Goal: Information Seeking & Learning: Find specific fact

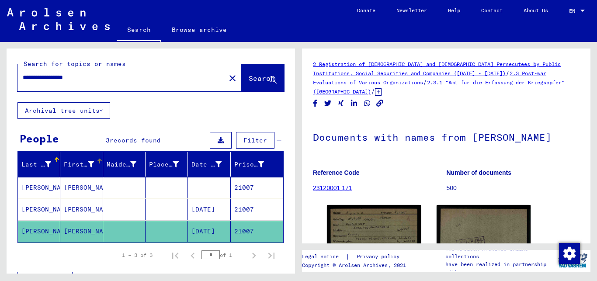
scroll to position [142, 0]
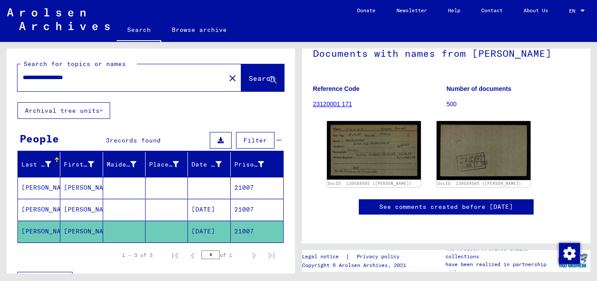
click at [22, 77] on div "**********" at bounding box center [118, 78] width 203 height 20
drag, startPoint x: 23, startPoint y: 79, endPoint x: 114, endPoint y: 80, distance: 90.5
click at [114, 80] on input "**********" at bounding box center [122, 77] width 198 height 9
type input "**********"
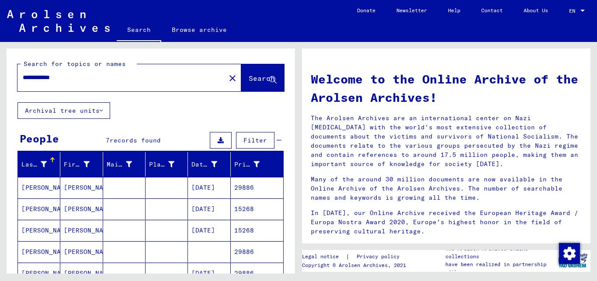
click at [210, 189] on mat-cell "[DATE]" at bounding box center [209, 187] width 42 height 21
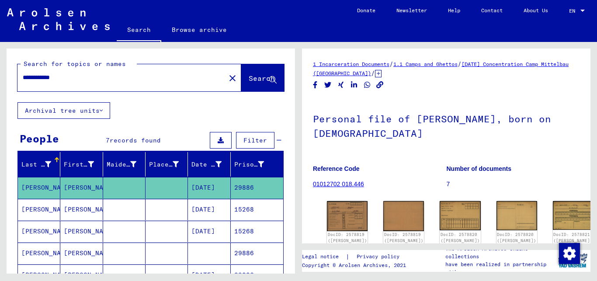
scroll to position [142, 0]
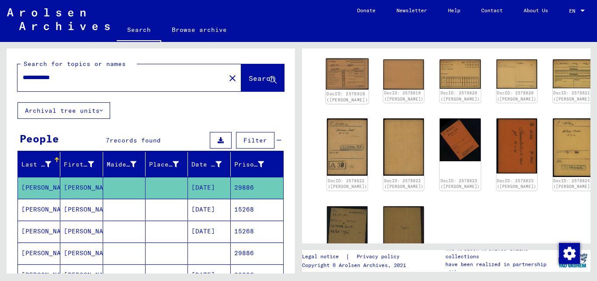
click at [342, 71] on img at bounding box center [347, 74] width 43 height 31
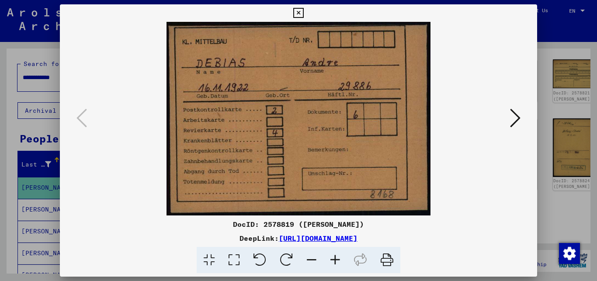
click at [520, 118] on icon at bounding box center [515, 118] width 10 height 21
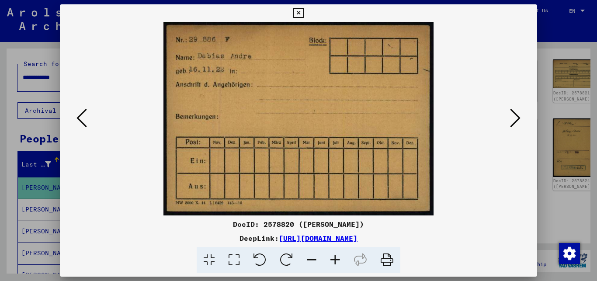
click at [520, 118] on icon at bounding box center [515, 118] width 10 height 21
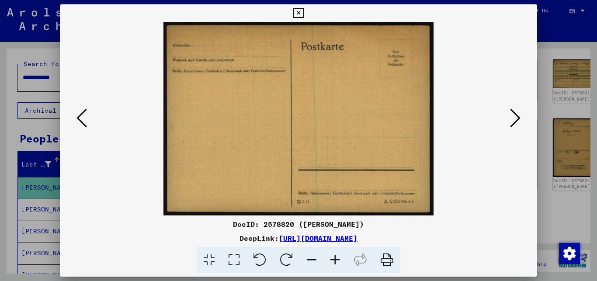
click at [520, 118] on icon at bounding box center [515, 118] width 10 height 21
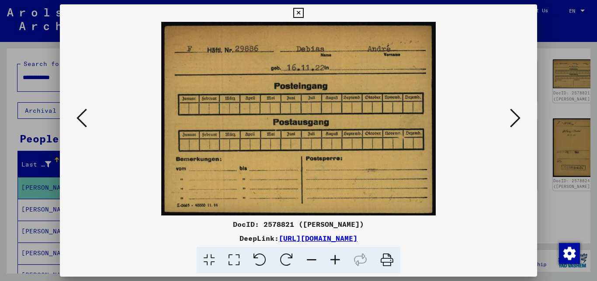
click at [520, 118] on icon at bounding box center [515, 118] width 10 height 21
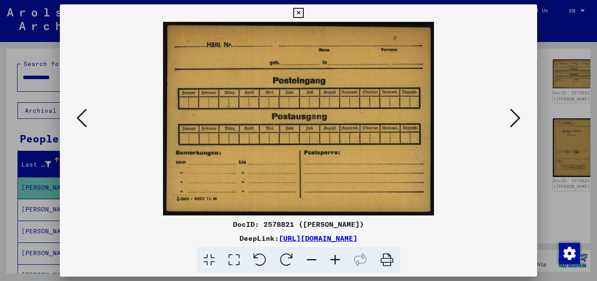
click at [520, 118] on icon at bounding box center [515, 118] width 10 height 21
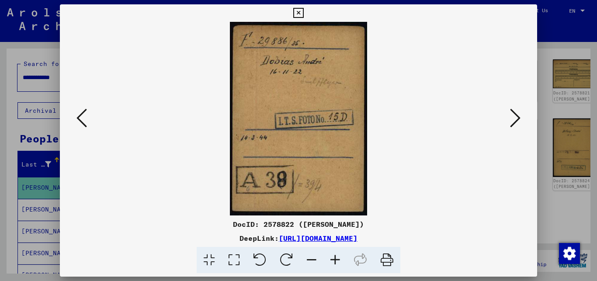
click at [520, 118] on icon at bounding box center [515, 118] width 10 height 21
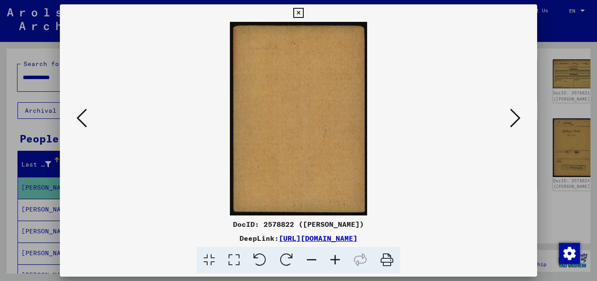
click at [520, 118] on icon at bounding box center [515, 118] width 10 height 21
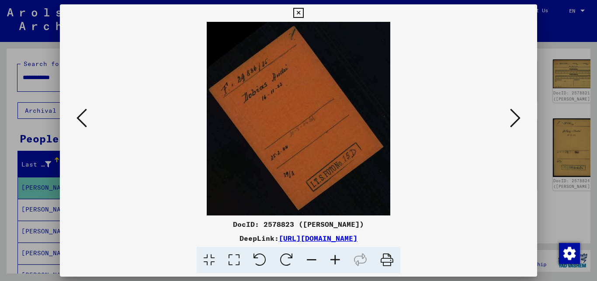
click at [520, 118] on icon at bounding box center [515, 118] width 10 height 21
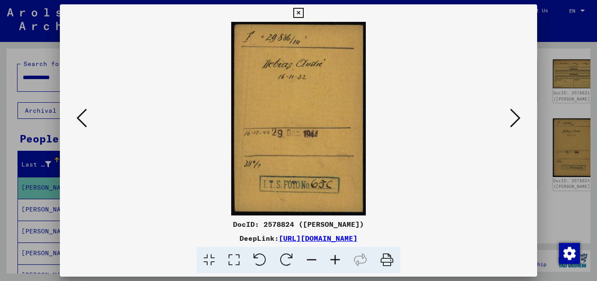
click at [520, 118] on icon at bounding box center [515, 118] width 10 height 21
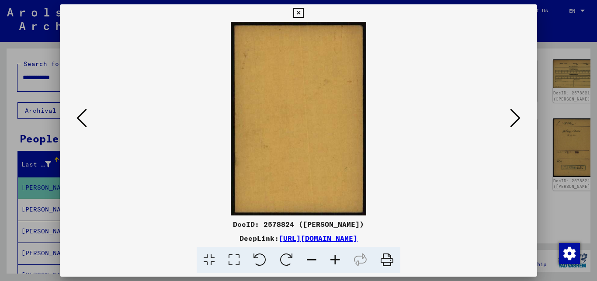
click at [520, 118] on icon at bounding box center [515, 118] width 10 height 21
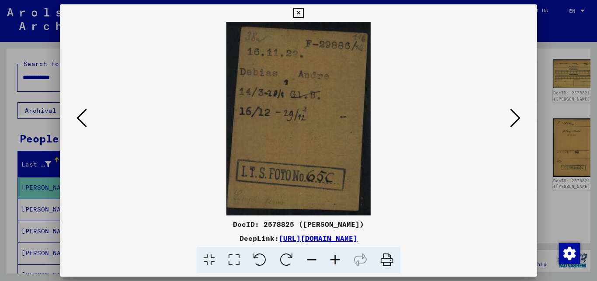
click at [520, 118] on icon at bounding box center [515, 118] width 10 height 21
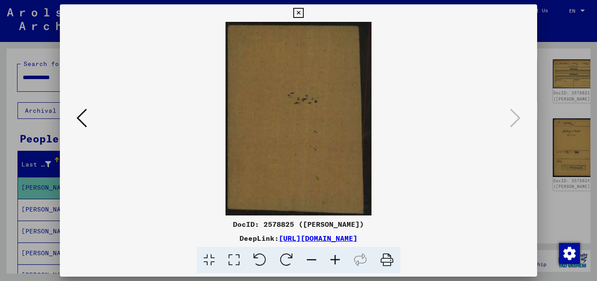
drag, startPoint x: 71, startPoint y: 111, endPoint x: 77, endPoint y: 113, distance: 5.9
click at [77, 113] on div at bounding box center [299, 119] width 478 height 194
click at [78, 121] on icon at bounding box center [82, 118] width 10 height 21
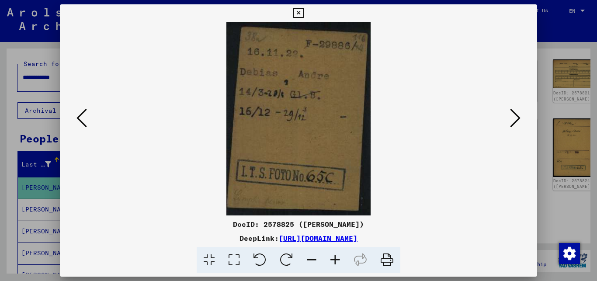
click at [78, 121] on icon at bounding box center [82, 118] width 10 height 21
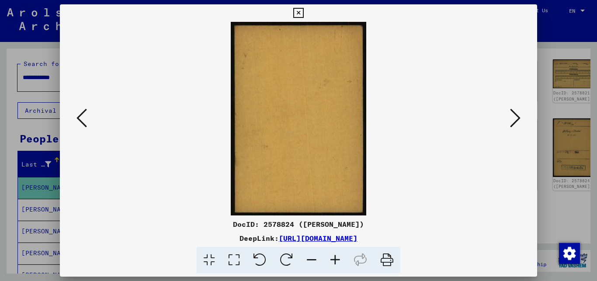
click at [78, 121] on icon at bounding box center [82, 118] width 10 height 21
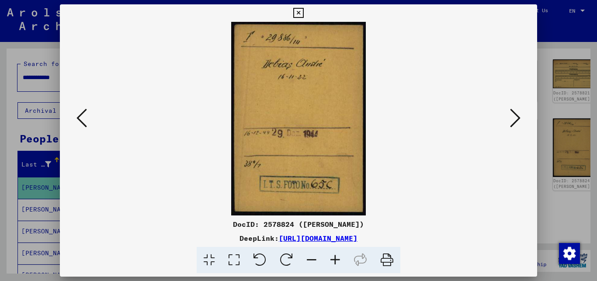
click at [303, 9] on icon at bounding box center [298, 13] width 10 height 10
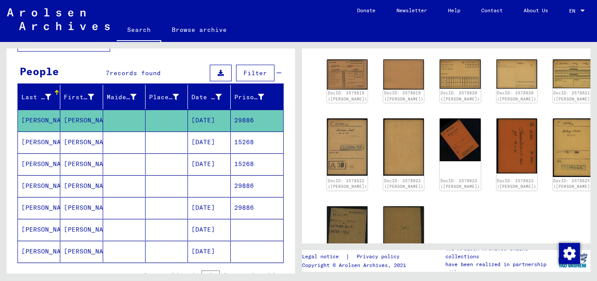
scroll to position [94, 0]
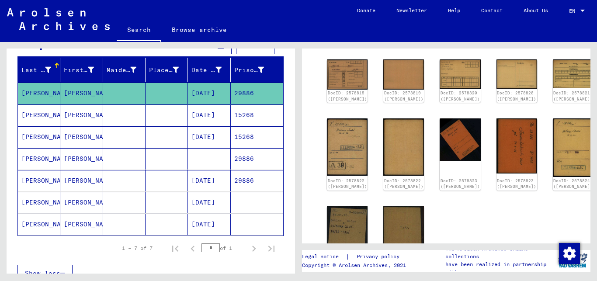
click at [171, 161] on mat-cell at bounding box center [167, 158] width 42 height 21
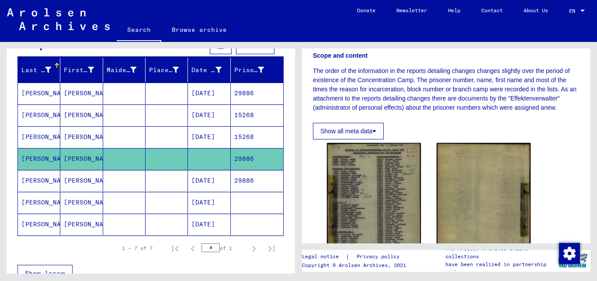
scroll to position [189, 0]
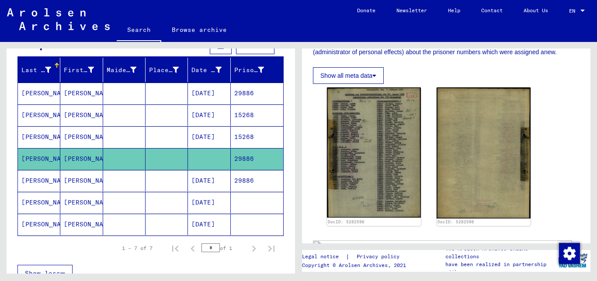
click at [196, 182] on mat-cell "[DATE]" at bounding box center [209, 180] width 42 height 21
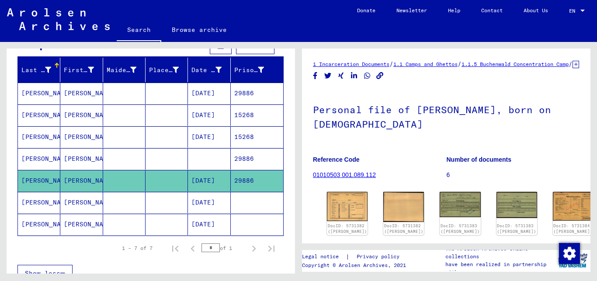
scroll to position [47, 0]
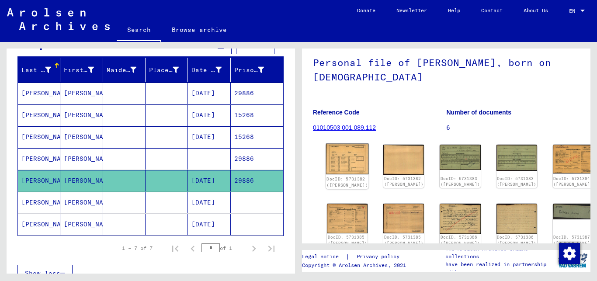
click at [331, 162] on img at bounding box center [347, 159] width 43 height 31
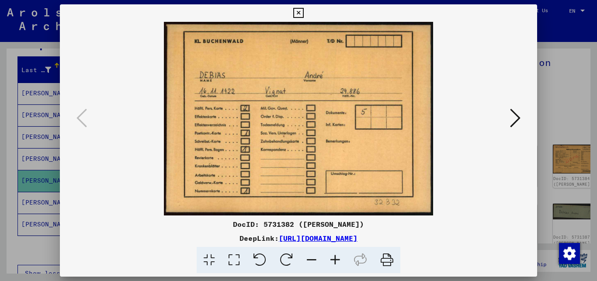
click at [520, 117] on icon at bounding box center [515, 118] width 10 height 21
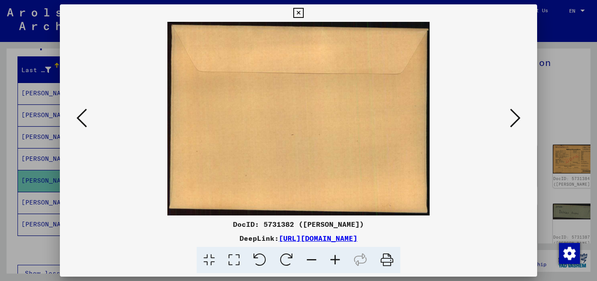
click at [520, 117] on icon at bounding box center [515, 118] width 10 height 21
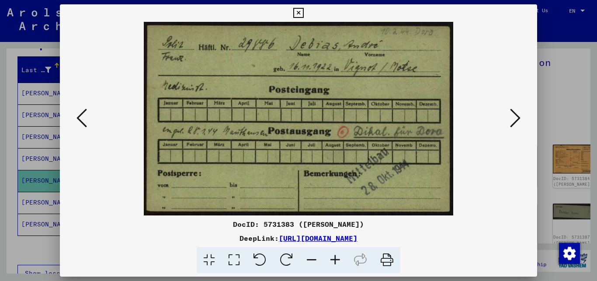
click at [520, 117] on icon at bounding box center [515, 118] width 10 height 21
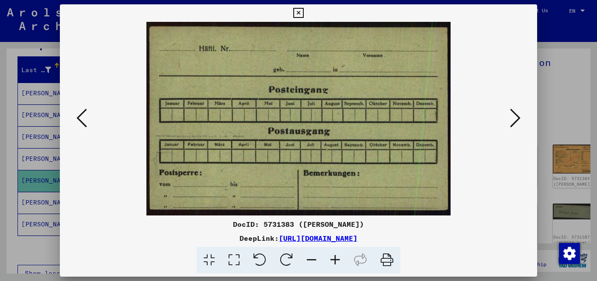
click at [520, 117] on icon at bounding box center [515, 118] width 10 height 21
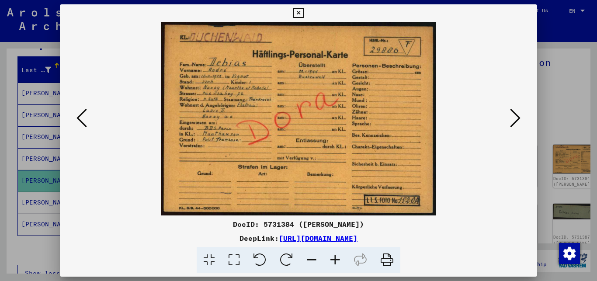
click at [520, 117] on icon at bounding box center [515, 118] width 10 height 21
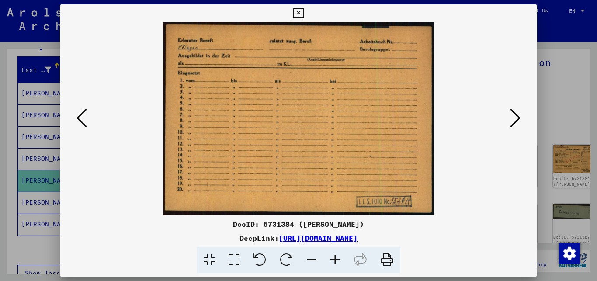
click at [520, 117] on icon at bounding box center [515, 118] width 10 height 21
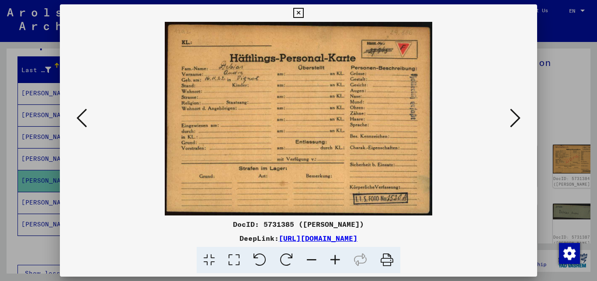
click at [520, 117] on icon at bounding box center [515, 118] width 10 height 21
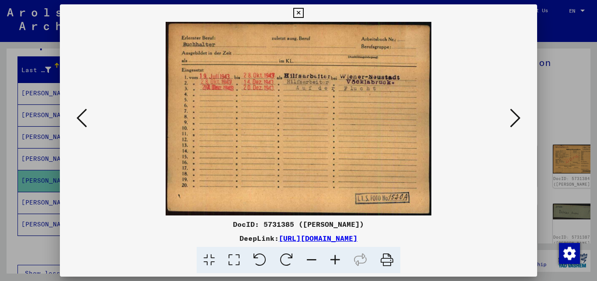
click at [520, 117] on icon at bounding box center [515, 118] width 10 height 21
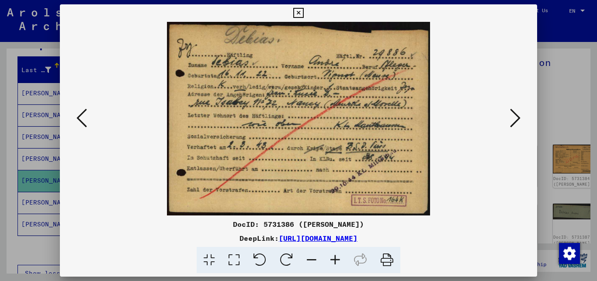
click at [75, 118] on button at bounding box center [82, 118] width 16 height 25
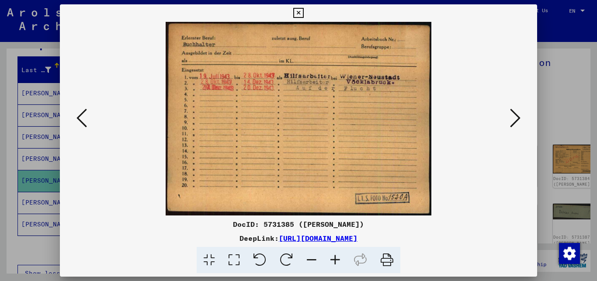
click at [516, 116] on icon at bounding box center [515, 118] width 10 height 21
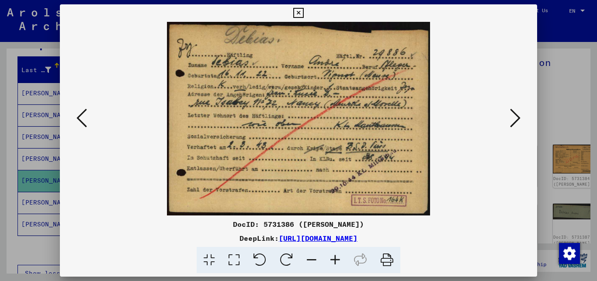
click at [515, 117] on icon at bounding box center [515, 118] width 10 height 21
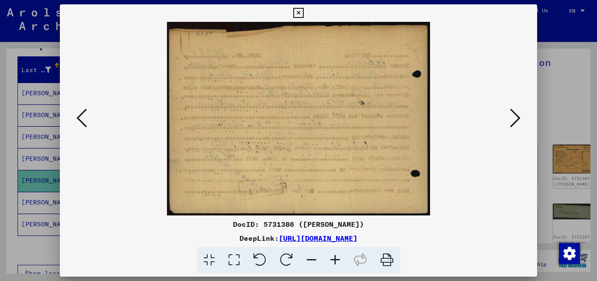
click at [514, 118] on icon at bounding box center [515, 118] width 10 height 21
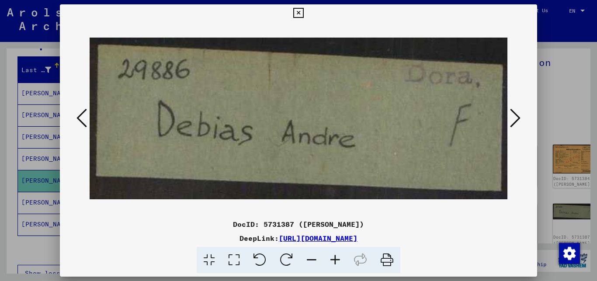
click at [515, 118] on icon at bounding box center [515, 118] width 10 height 21
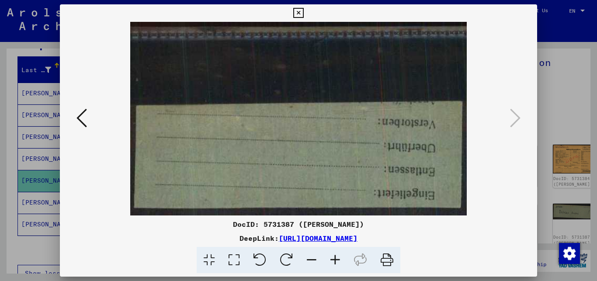
click at [84, 118] on icon at bounding box center [82, 118] width 10 height 21
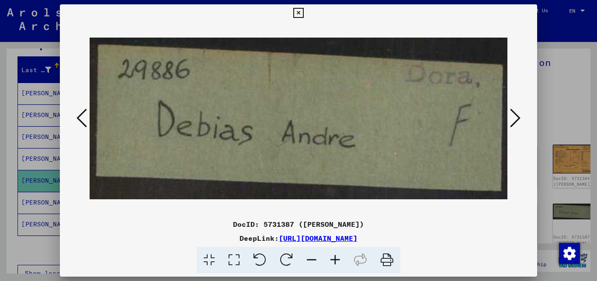
click at [84, 118] on icon at bounding box center [82, 118] width 10 height 21
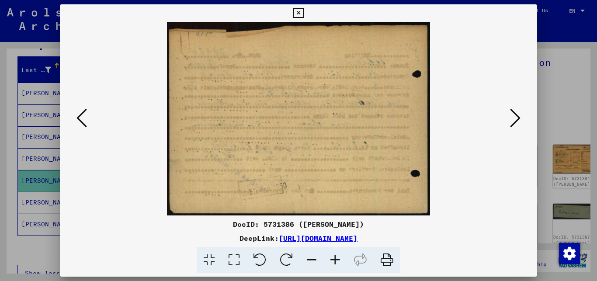
click at [84, 118] on icon at bounding box center [82, 118] width 10 height 21
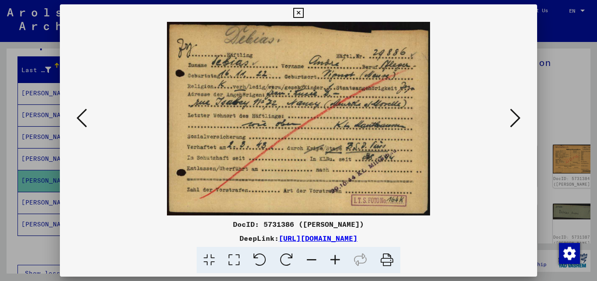
click at [84, 118] on icon at bounding box center [82, 118] width 10 height 21
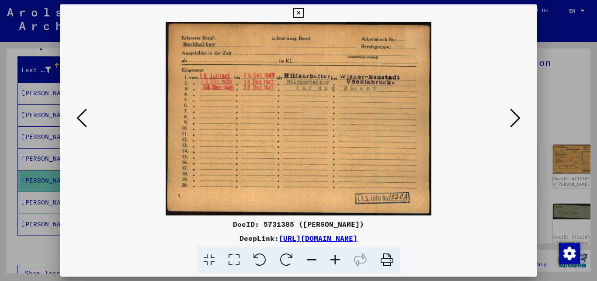
click at [84, 118] on icon at bounding box center [82, 118] width 10 height 21
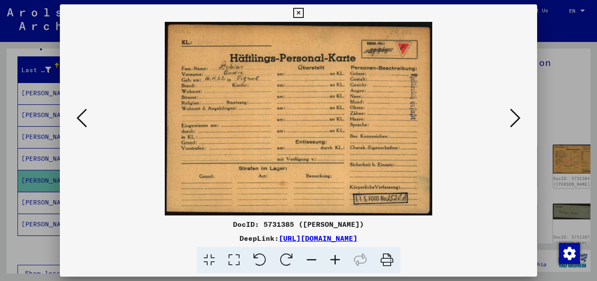
click at [84, 118] on icon at bounding box center [82, 118] width 10 height 21
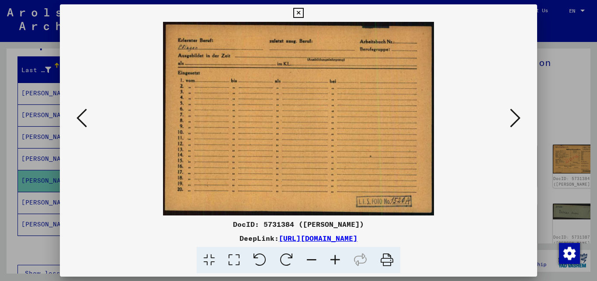
click at [84, 118] on icon at bounding box center [82, 118] width 10 height 21
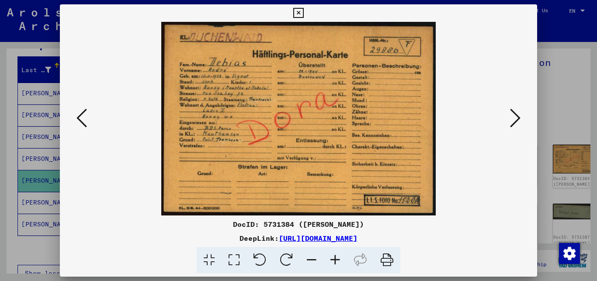
click at [270, 107] on img at bounding box center [299, 119] width 418 height 194
